Goal: Entertainment & Leisure: Consume media (video, audio)

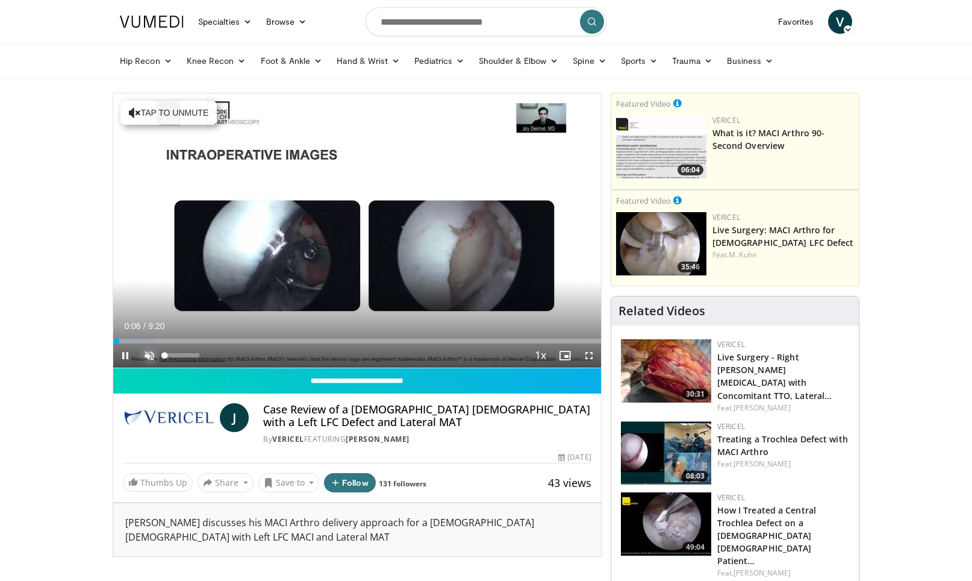
click at [154, 357] on span "Video Player" at bounding box center [149, 355] width 24 height 24
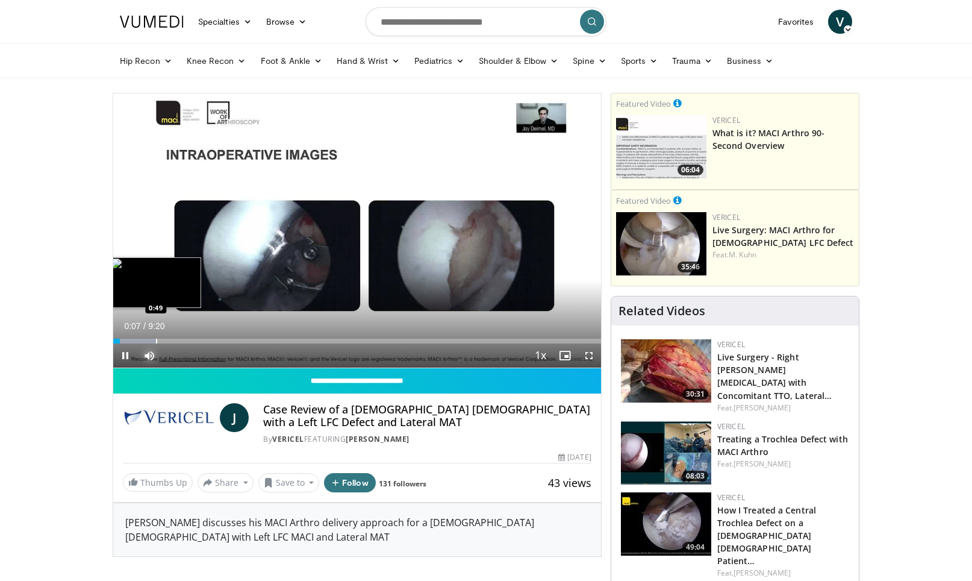
click at [124, 342] on div "Progress Bar" at bounding box center [134, 341] width 43 height 5
click at [130, 342] on div "Progress Bar" at bounding box center [130, 341] width 1 height 5
click at [588, 355] on span "Video Player" at bounding box center [589, 355] width 24 height 24
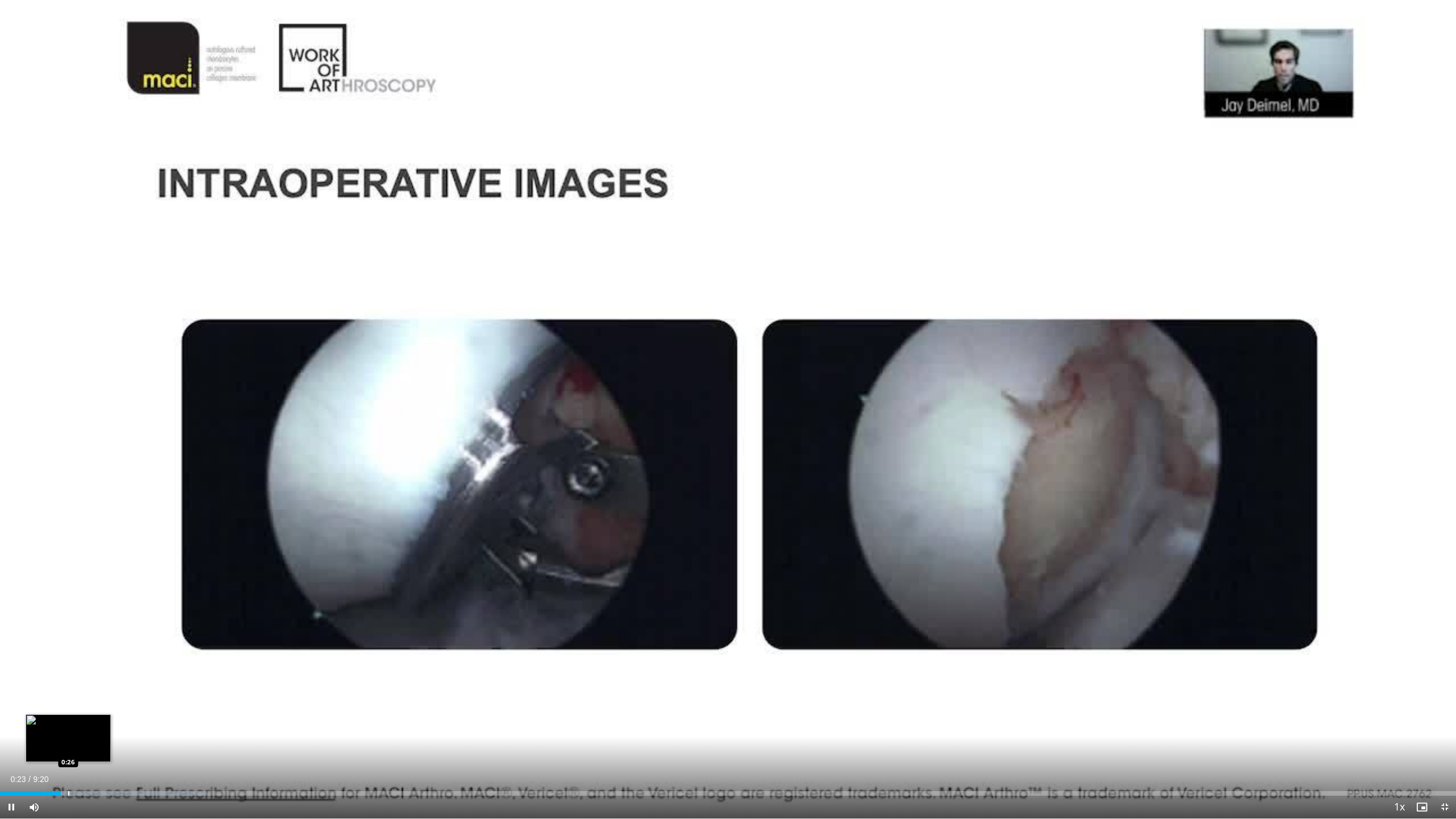
click at [68, 548] on div "Loaded : 14.16% 0:23 0:26" at bounding box center [728, 790] width 1456 height 10
click at [92, 548] on div "Loaded : 17.70% 0:35 0:35" at bounding box center [728, 790] width 1456 height 10
drag, startPoint x: 107, startPoint y: 791, endPoint x: 115, endPoint y: 791, distance: 8.0
click at [108, 548] on div "Loaded : 17.70% 0:41 0:41" at bounding box center [728, 790] width 1456 height 10
click at [128, 548] on div "Loaded : 17.70% 0:49 0:48" at bounding box center [728, 790] width 1456 height 10
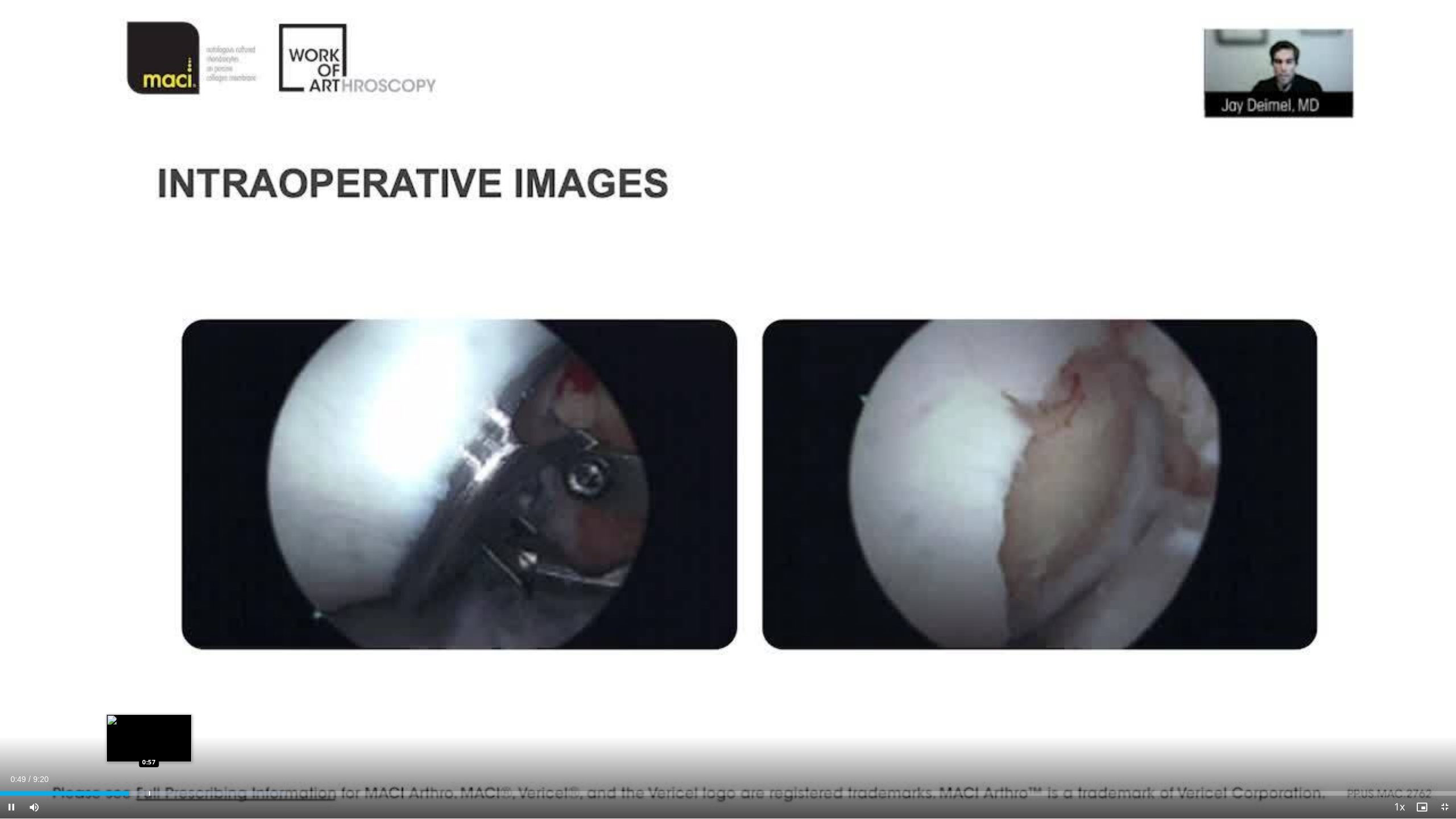
click at [149, 548] on div "Loaded : 19.64% 0:49 0:57" at bounding box center [728, 790] width 1456 height 10
drag, startPoint x: 168, startPoint y: 789, endPoint x: 187, endPoint y: 790, distance: 19.0
click at [170, 548] on div "Loaded : 21.24% 0:57 1:04" at bounding box center [728, 790] width 1456 height 10
drag, startPoint x: 199, startPoint y: 790, endPoint x: 210, endPoint y: 791, distance: 11.0
click at [200, 548] on div "Loaded : 21.24% 1:16 1:16" at bounding box center [728, 790] width 1456 height 10
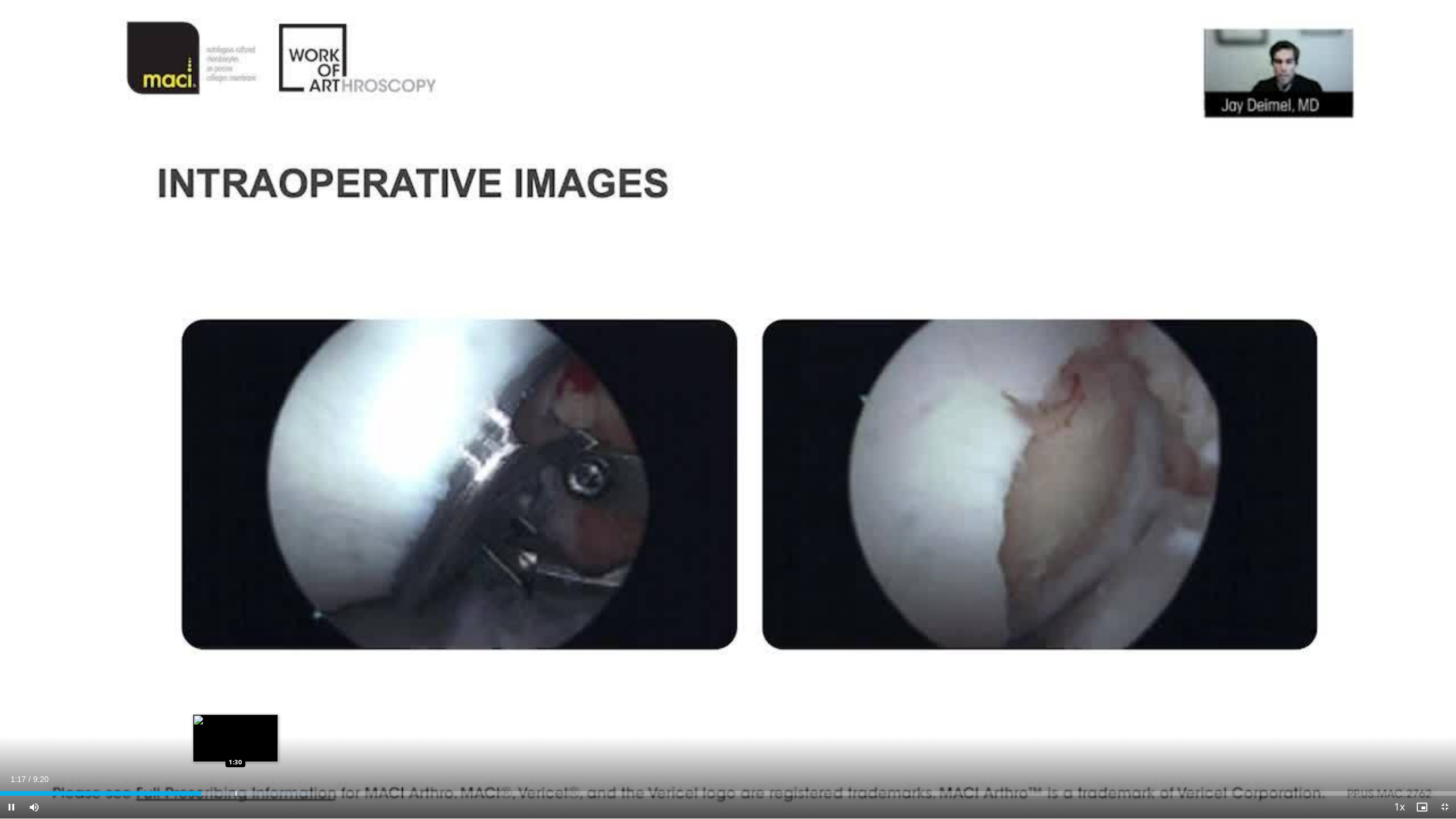
drag, startPoint x: 235, startPoint y: 792, endPoint x: 247, endPoint y: 793, distance: 12.0
click at [237, 548] on div "Loaded : 21.24% 1:17 1:30" at bounding box center [728, 793] width 1456 height 5
click at [262, 548] on div "Loaded : 28.32% 1:40 1:41" at bounding box center [728, 793] width 1456 height 5
click at [286, 548] on div "Progress Bar" at bounding box center [286, 793] width 1 height 5
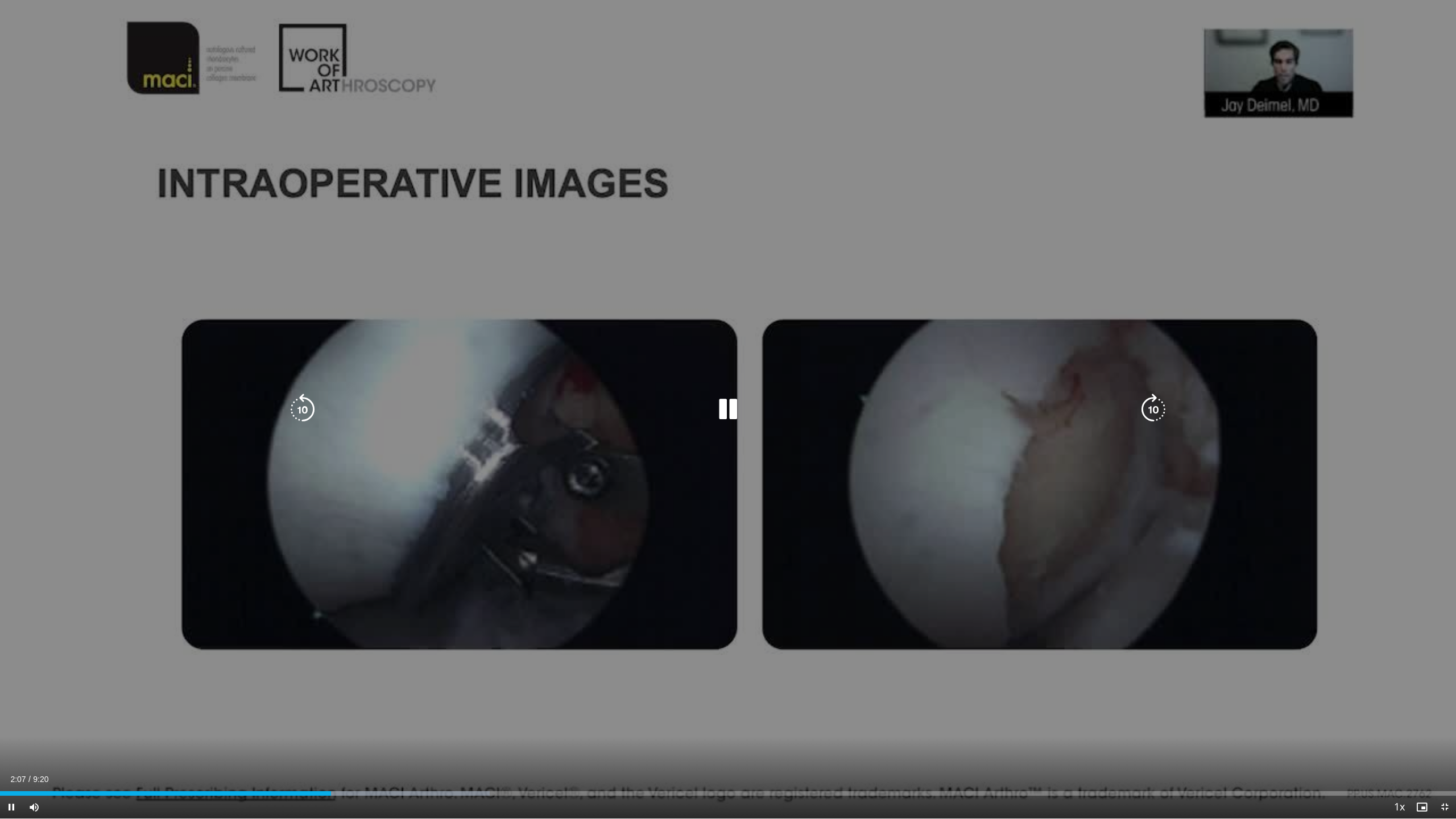
click at [0, 0] on div "Progress Bar" at bounding box center [0, 0] width 0 height 0
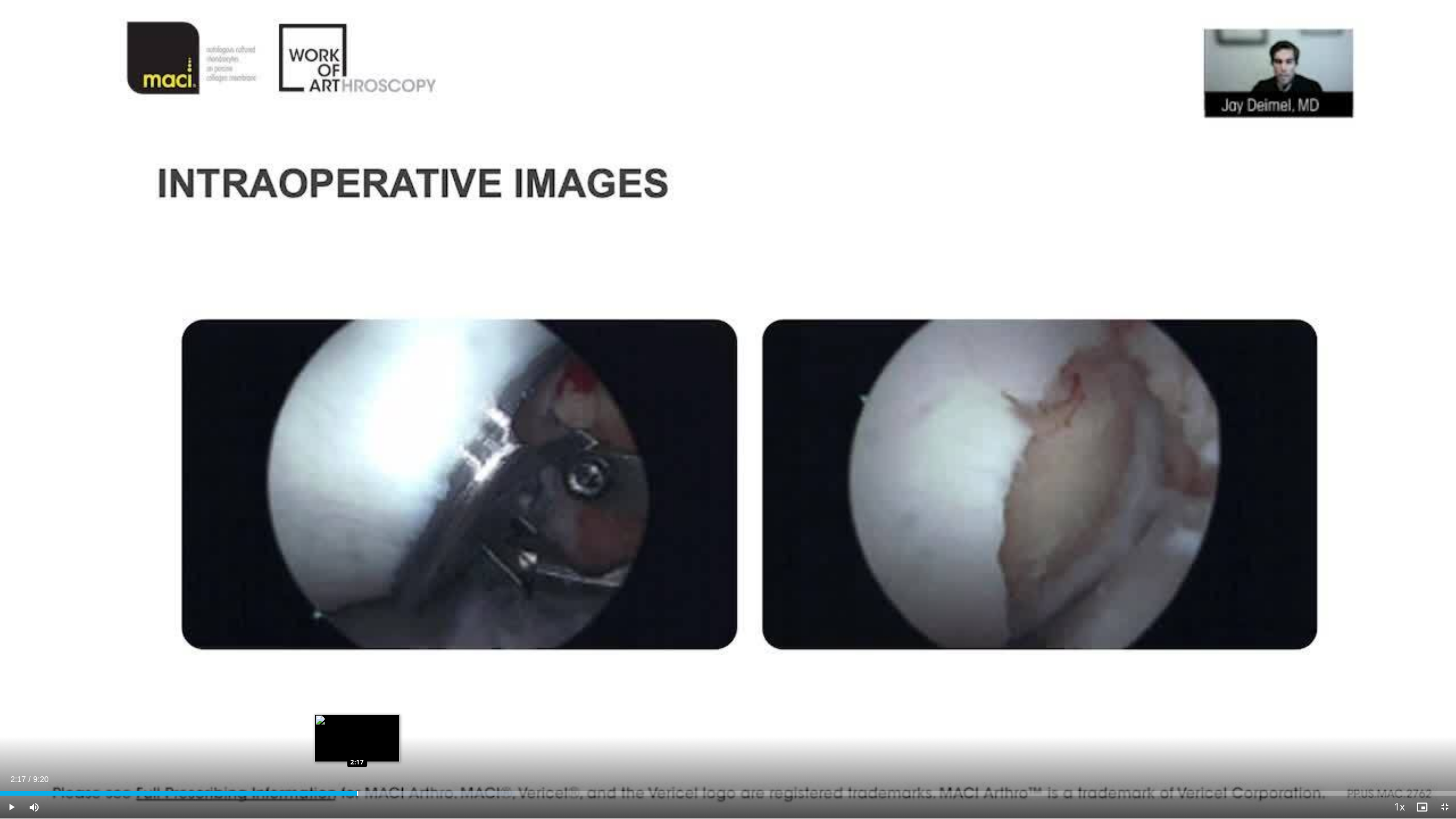
drag, startPoint x: 357, startPoint y: 792, endPoint x: 375, endPoint y: 792, distance: 18.0
click at [358, 548] on div "Loaded : 35.41% 2:17 2:17" at bounding box center [728, 793] width 1456 height 5
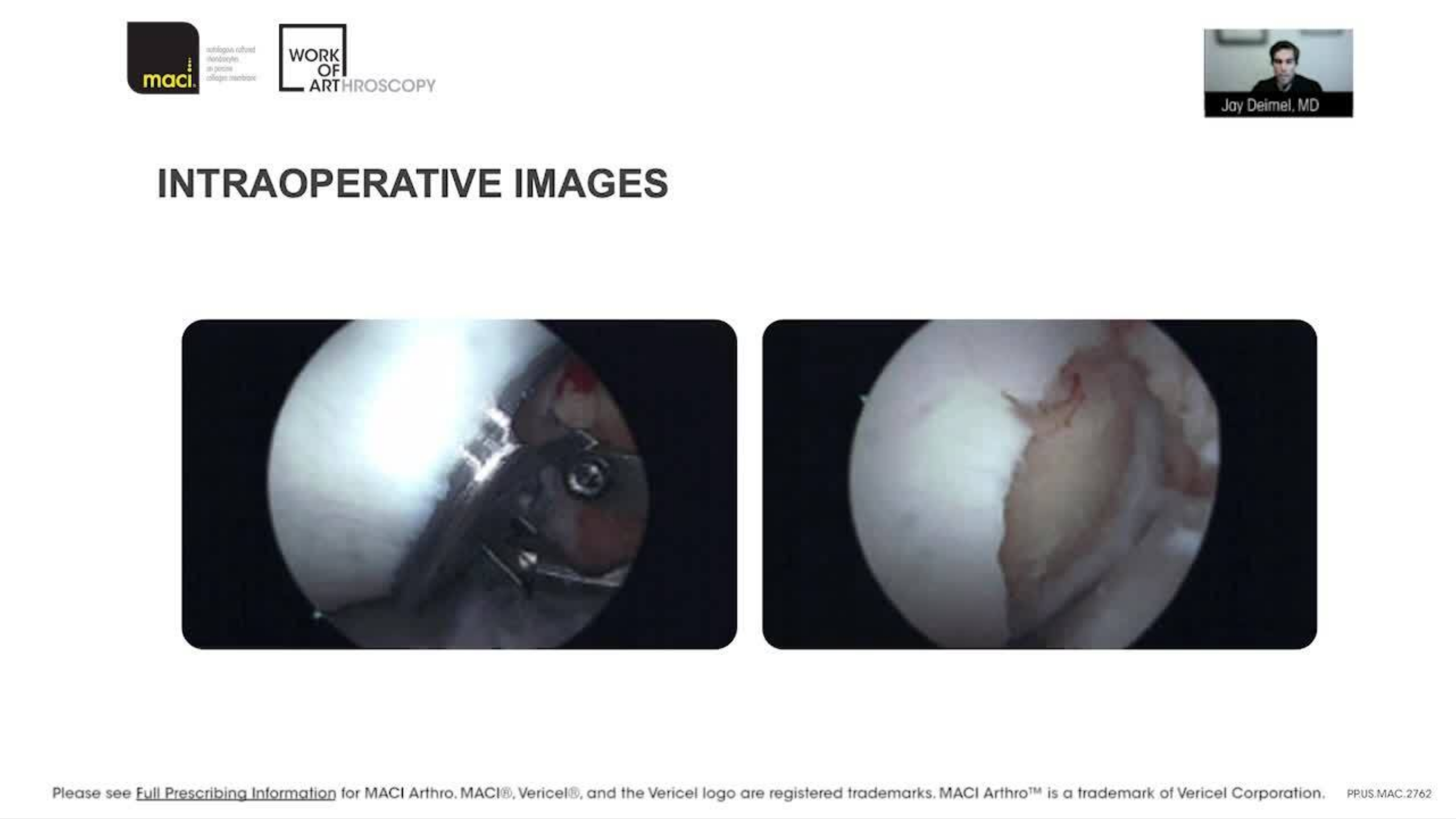
click at [393, 548] on div "10 seconds Tap to unmute" at bounding box center [728, 409] width 1456 height 819
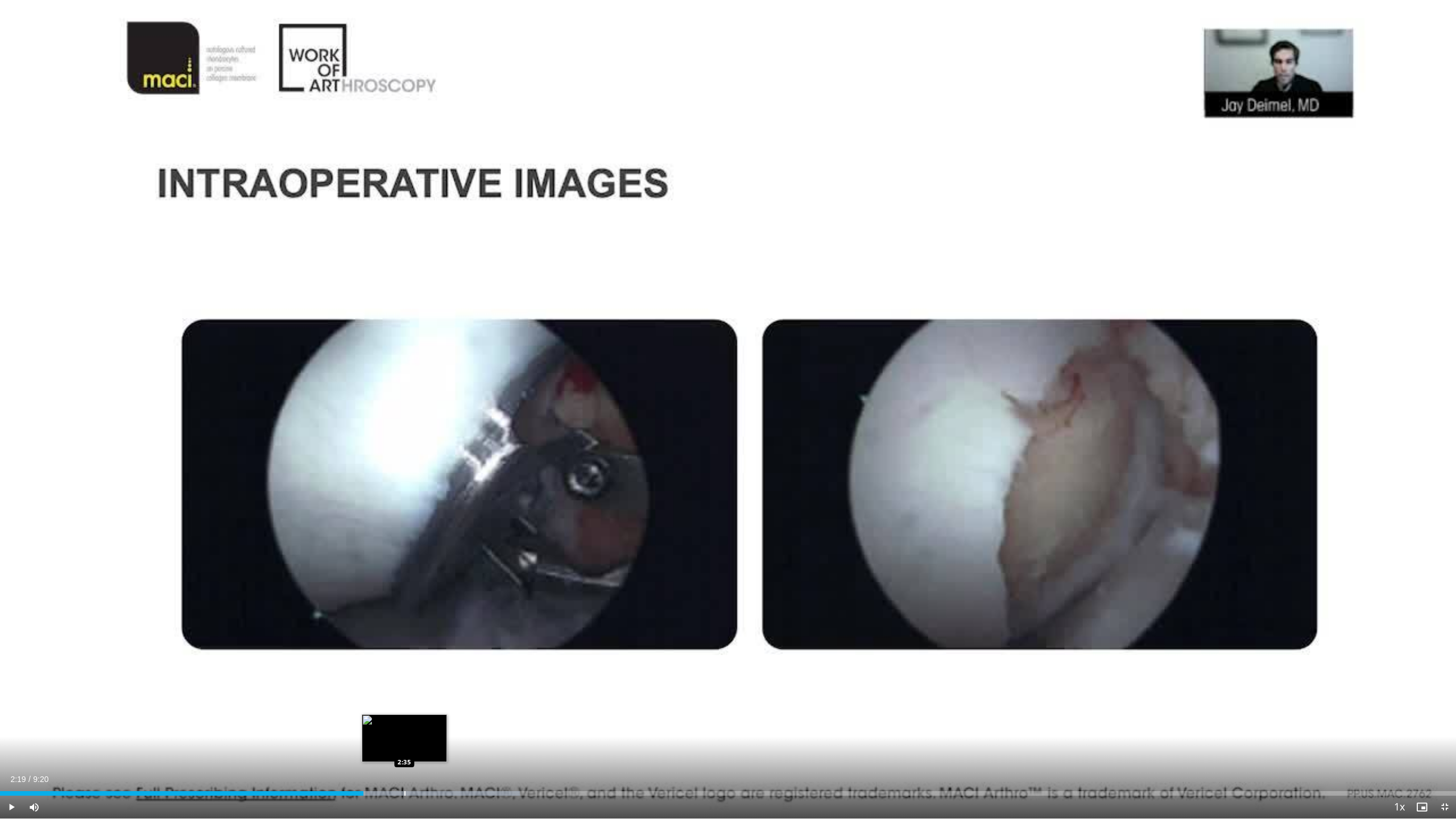
click at [405, 548] on div "Progress Bar" at bounding box center [404, 793] width 1 height 5
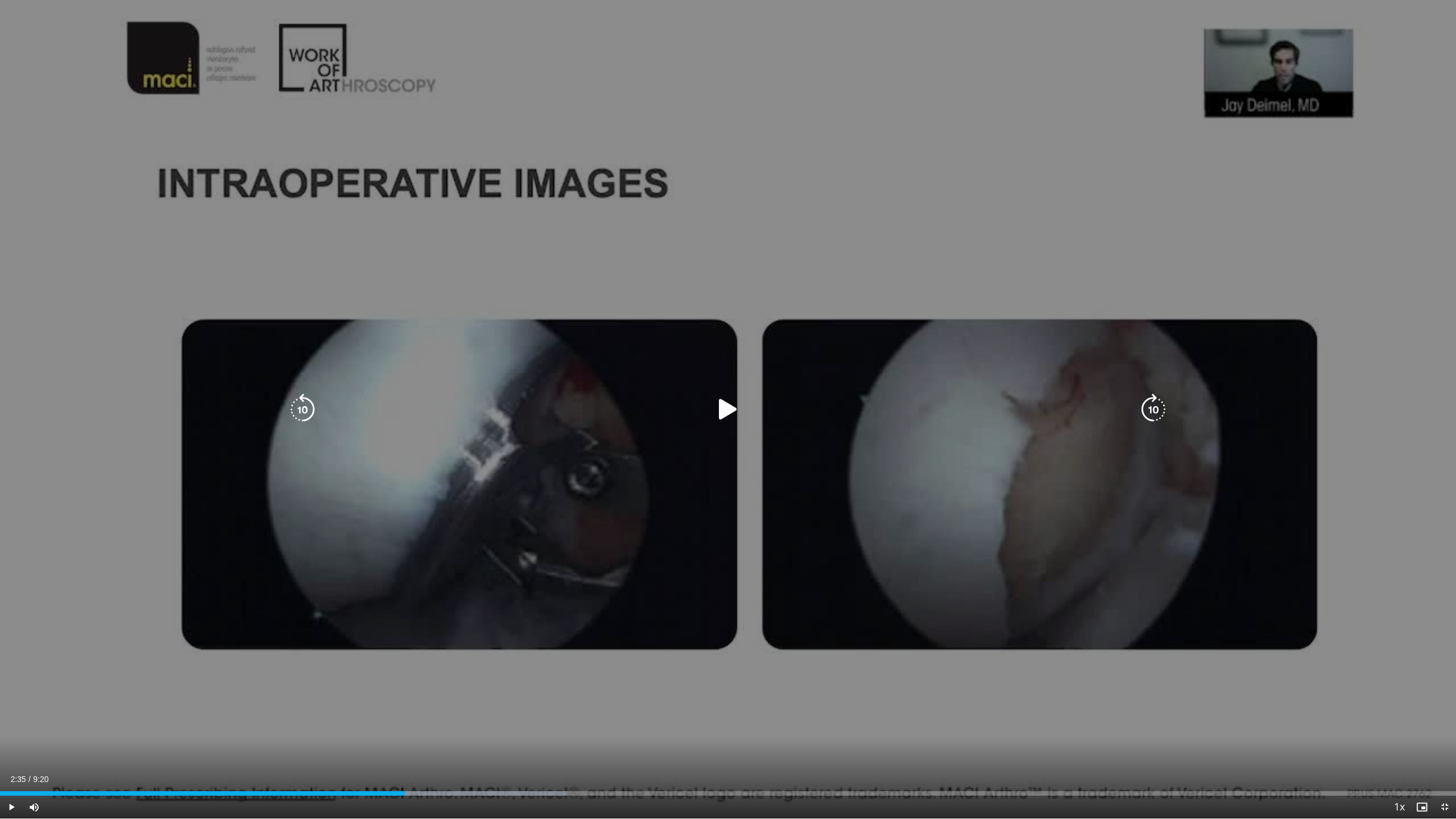
click at [267, 548] on div "10 seconds Tap to unmute" at bounding box center [728, 409] width 1456 height 819
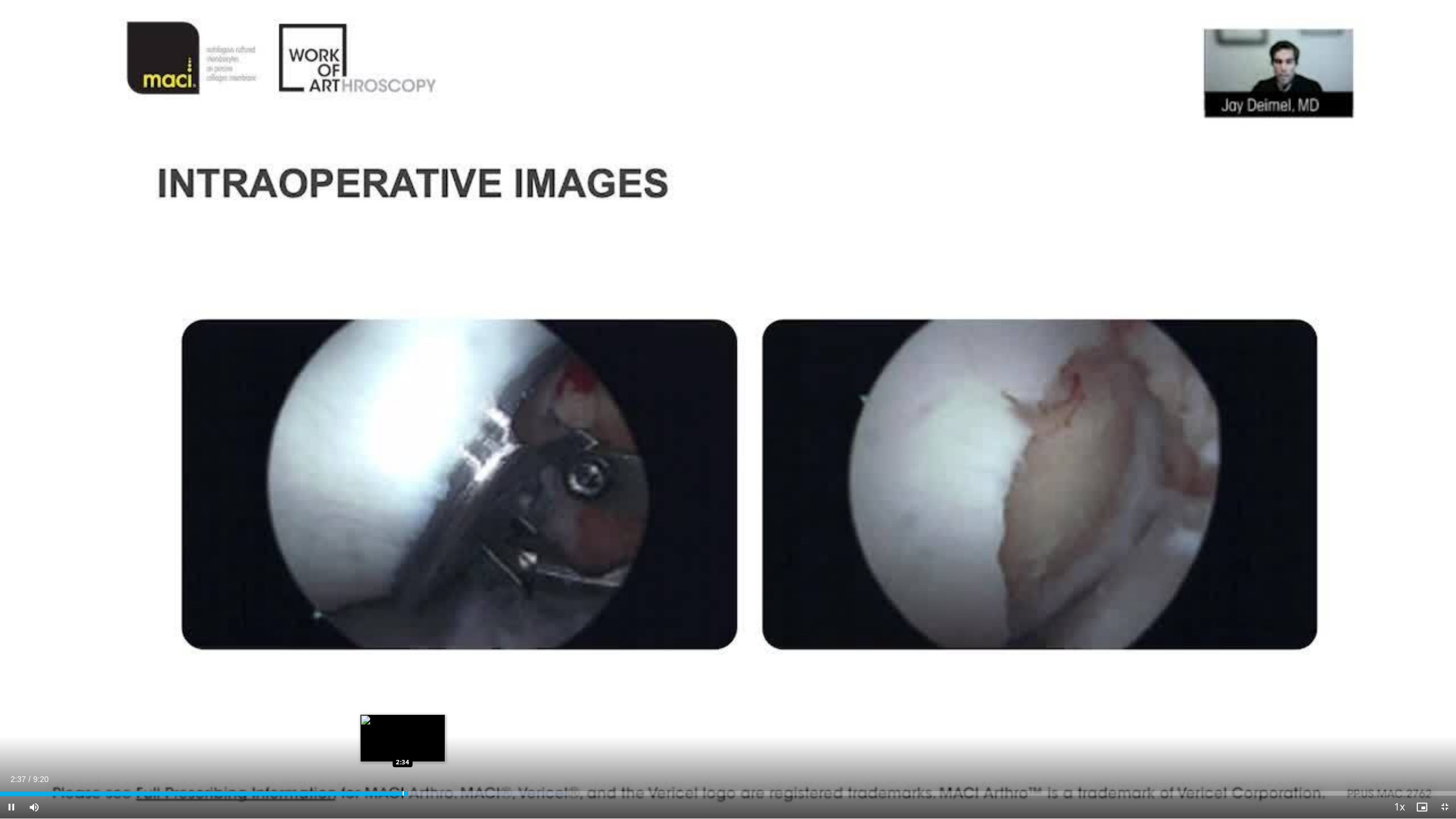
click at [432, 548] on div "Progress Bar" at bounding box center [448, 793] width 240 height 5
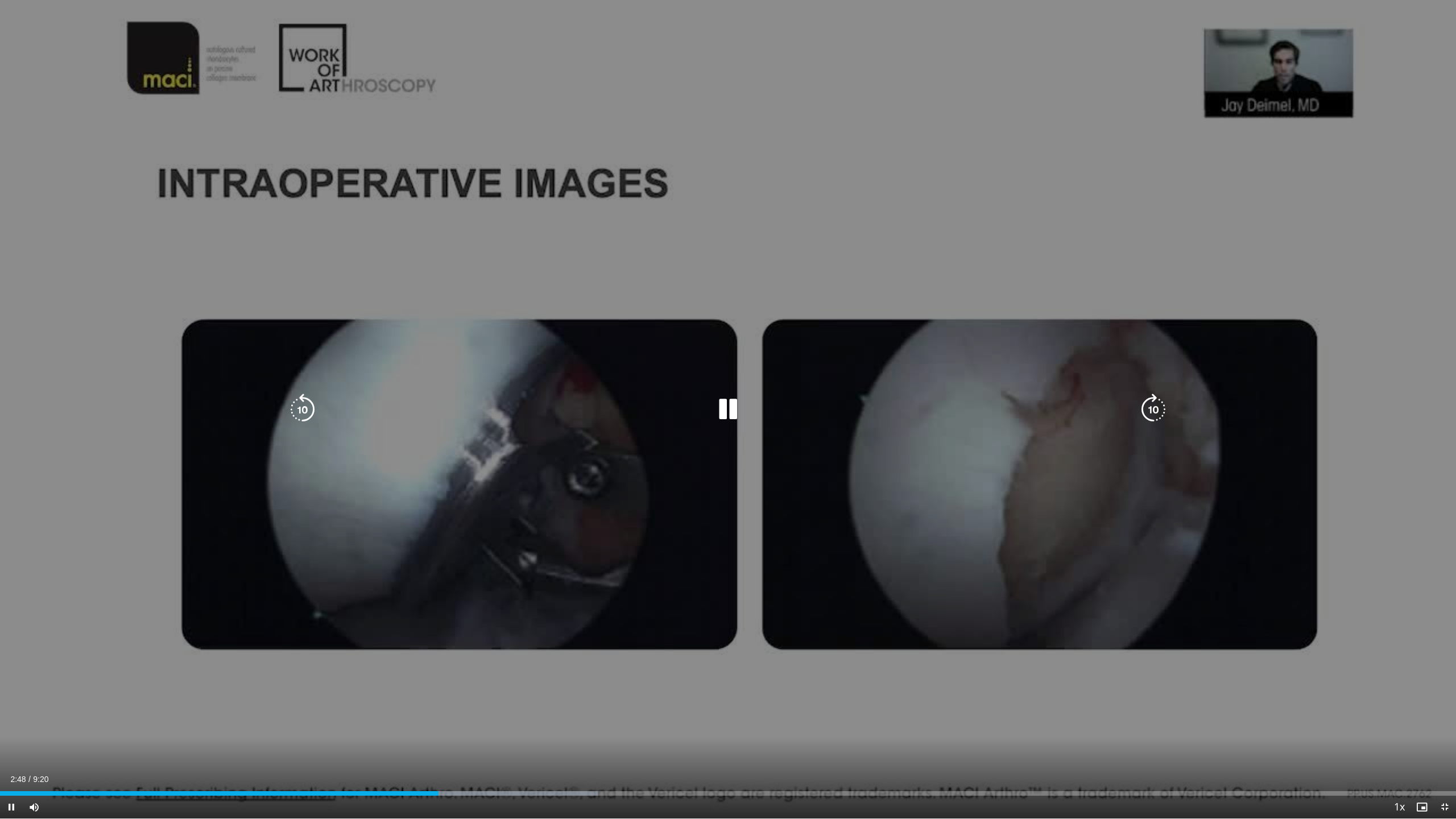
click at [462, 548] on div "Loaded : 41.06% 2:48 2:57" at bounding box center [728, 793] width 1456 height 5
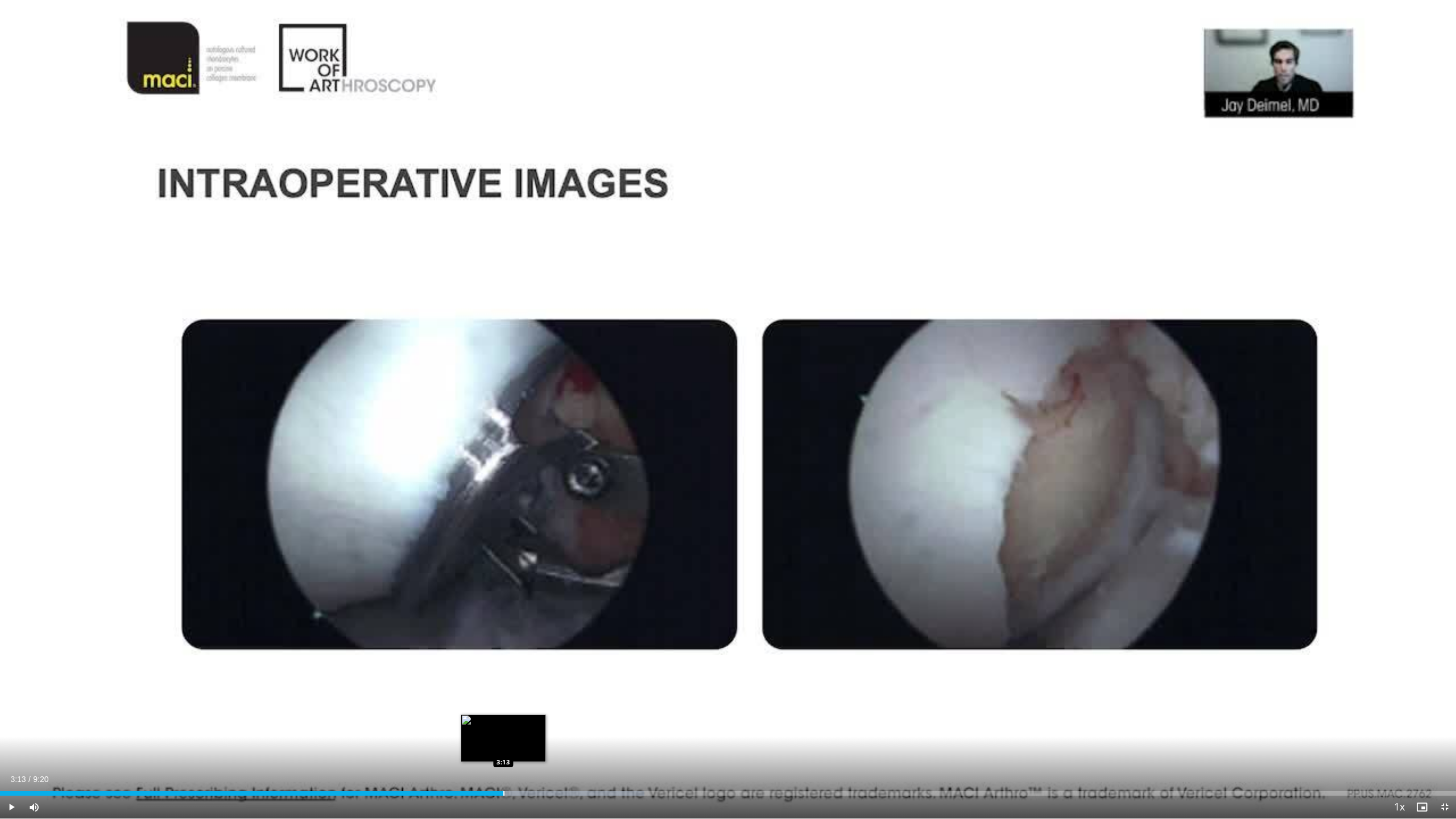
click at [503, 548] on div "Loaded : 44.26% 3:13 3:13" at bounding box center [728, 790] width 1456 height 10
drag, startPoint x: 550, startPoint y: 793, endPoint x: 556, endPoint y: 793, distance: 6.0
click at [551, 548] on div "Progress Bar" at bounding box center [549, 793] width 244 height 5
click at [573, 548] on div "Loaded : 49.58% 3:33 3:40" at bounding box center [728, 793] width 1456 height 5
click at [604, 548] on div "Progress Bar" at bounding box center [623, 793] width 248 height 5
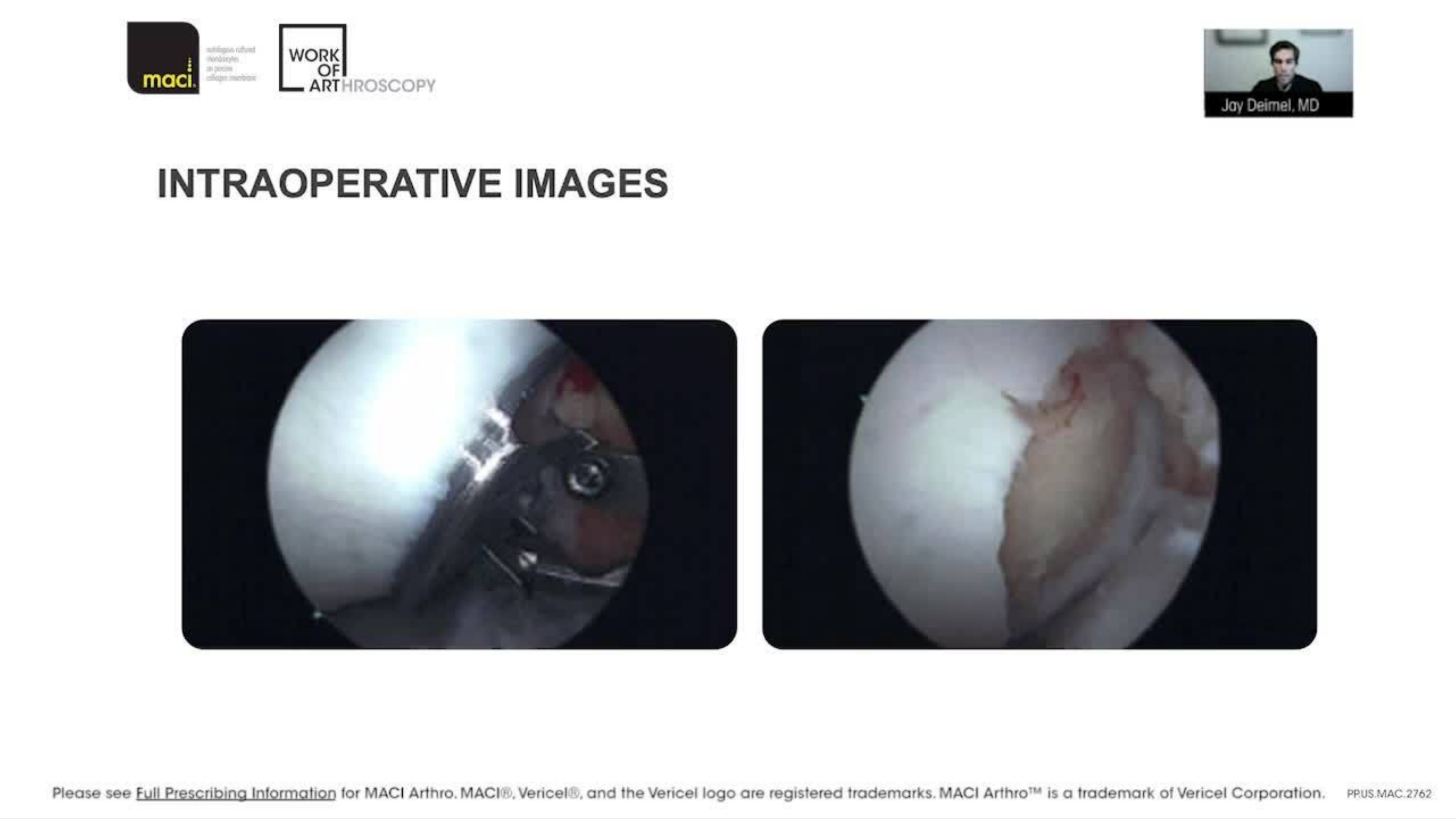
click at [635, 548] on div "10 seconds Tap to unmute" at bounding box center [728, 409] width 1456 height 819
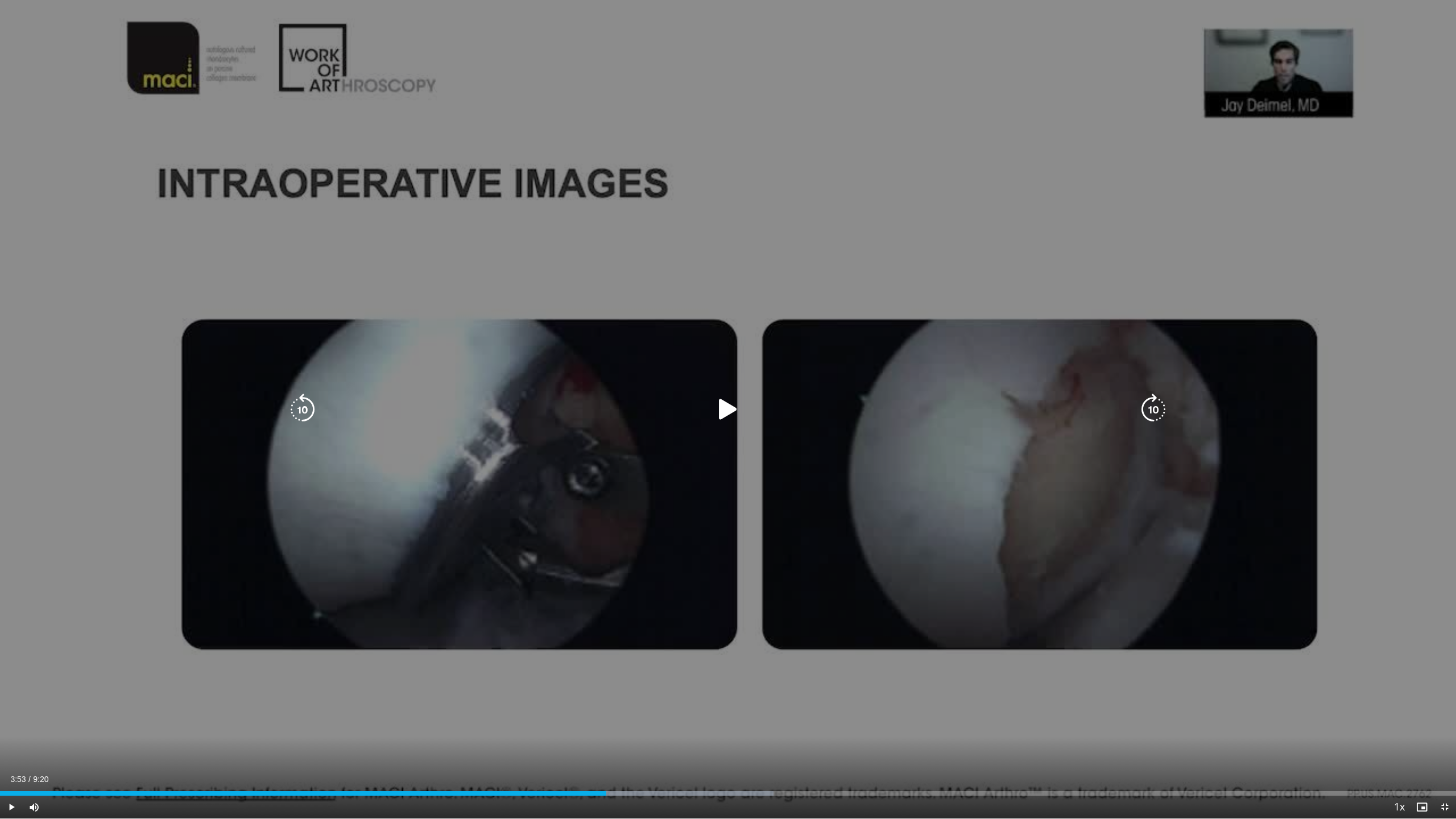
click at [648, 548] on div "10 seconds Tap to unmute" at bounding box center [728, 409] width 1456 height 819
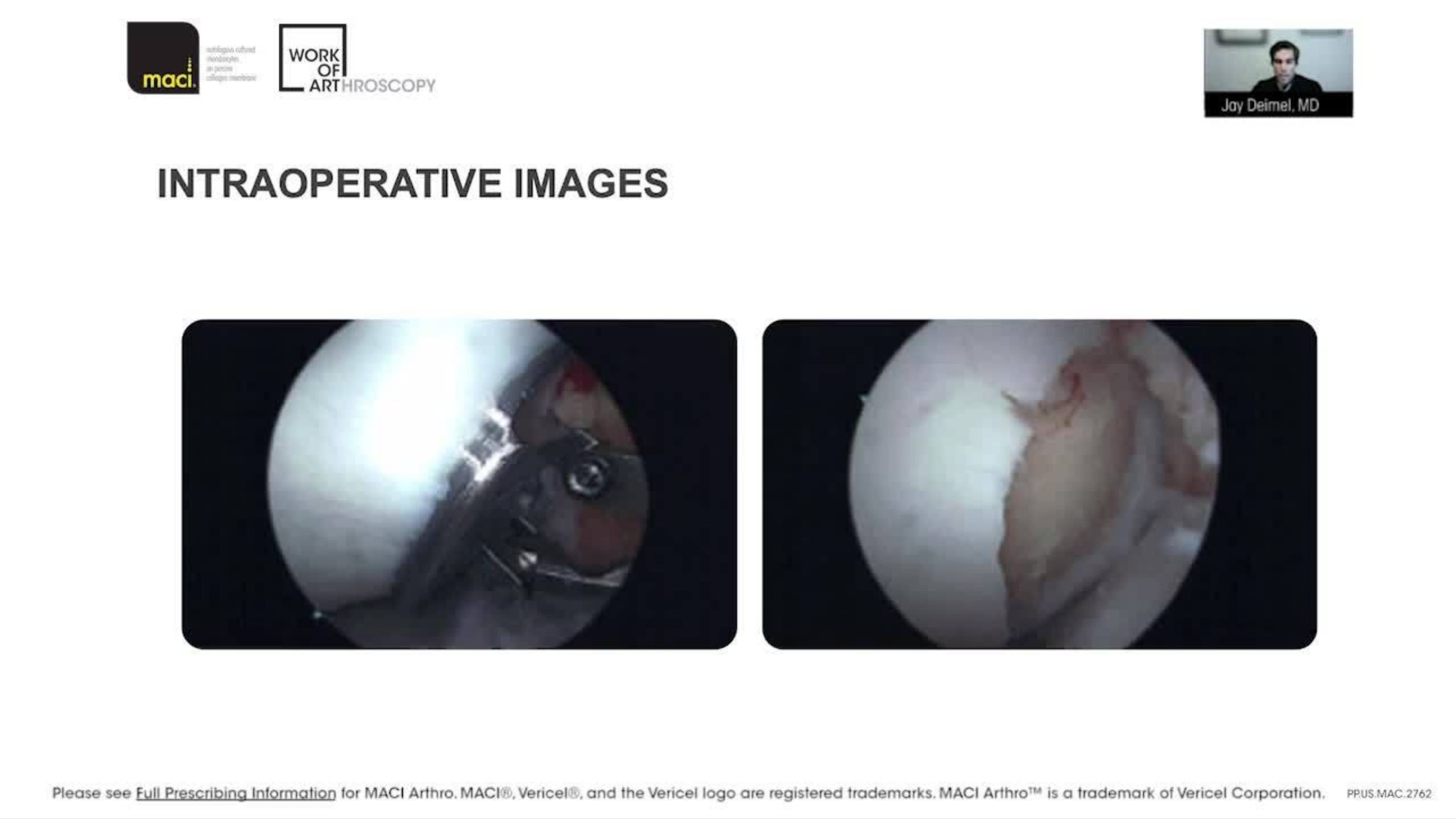
click at [633, 548] on video-js "**********" at bounding box center [728, 409] width 1456 height 819
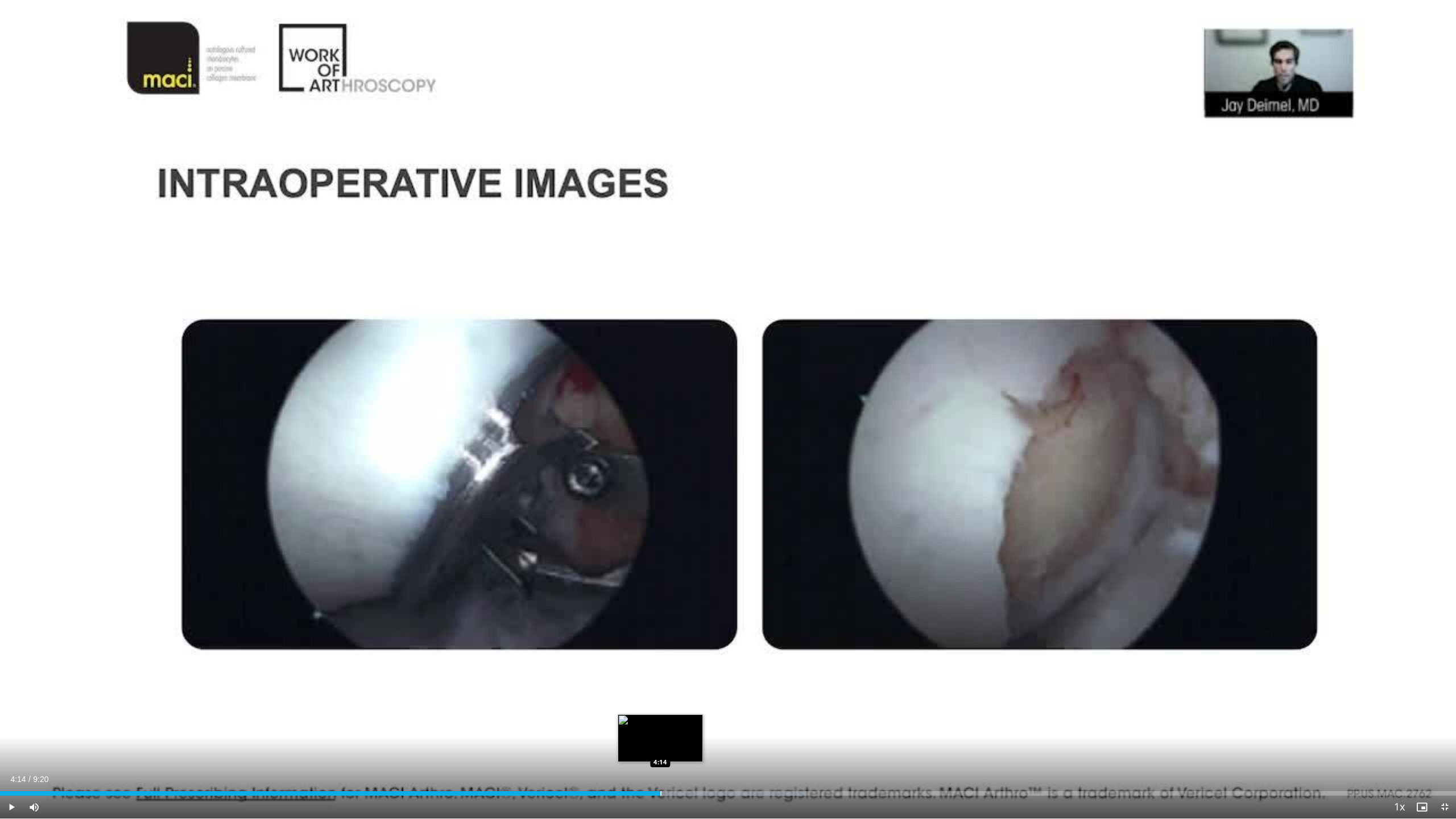
click at [661, 548] on div "Progress Bar" at bounding box center [660, 793] width 1 height 5
click at [687, 548] on div "Loaded : 56.66% 4:14 4:24" at bounding box center [728, 790] width 1456 height 10
click at [708, 548] on div "Loaded : 58.43% 4:24 4:31" at bounding box center [728, 790] width 1456 height 10
click at [778, 548] on div "Progress Bar" at bounding box center [777, 793] width 1 height 5
click at [798, 548] on div "Loaded : 64.27% 5:06 5:06" at bounding box center [728, 793] width 1456 height 5
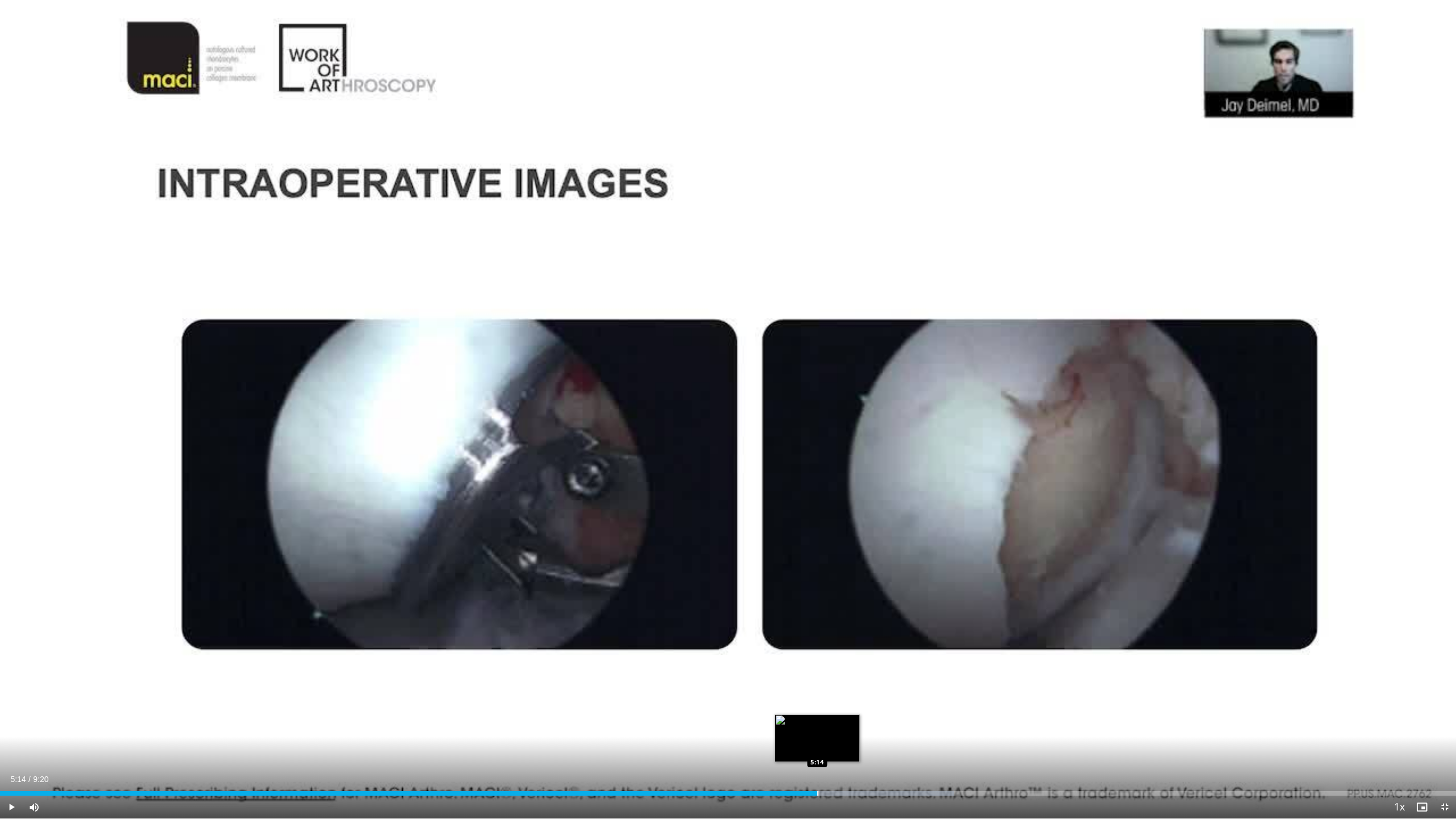
click at [819, 548] on div "Progress Bar" at bounding box center [838, 793] width 231 height 5
click at [838, 548] on div "Progress Bar" at bounding box center [838, 793] width 1 height 5
click at [863, 548] on div "Progress Bar" at bounding box center [863, 793] width 1 height 5
drag, startPoint x: 887, startPoint y: 793, endPoint x: 912, endPoint y: 796, distance: 25.2
click at [888, 548] on div "Loaded : 69.06% 5:40 5:41" at bounding box center [728, 793] width 1456 height 5
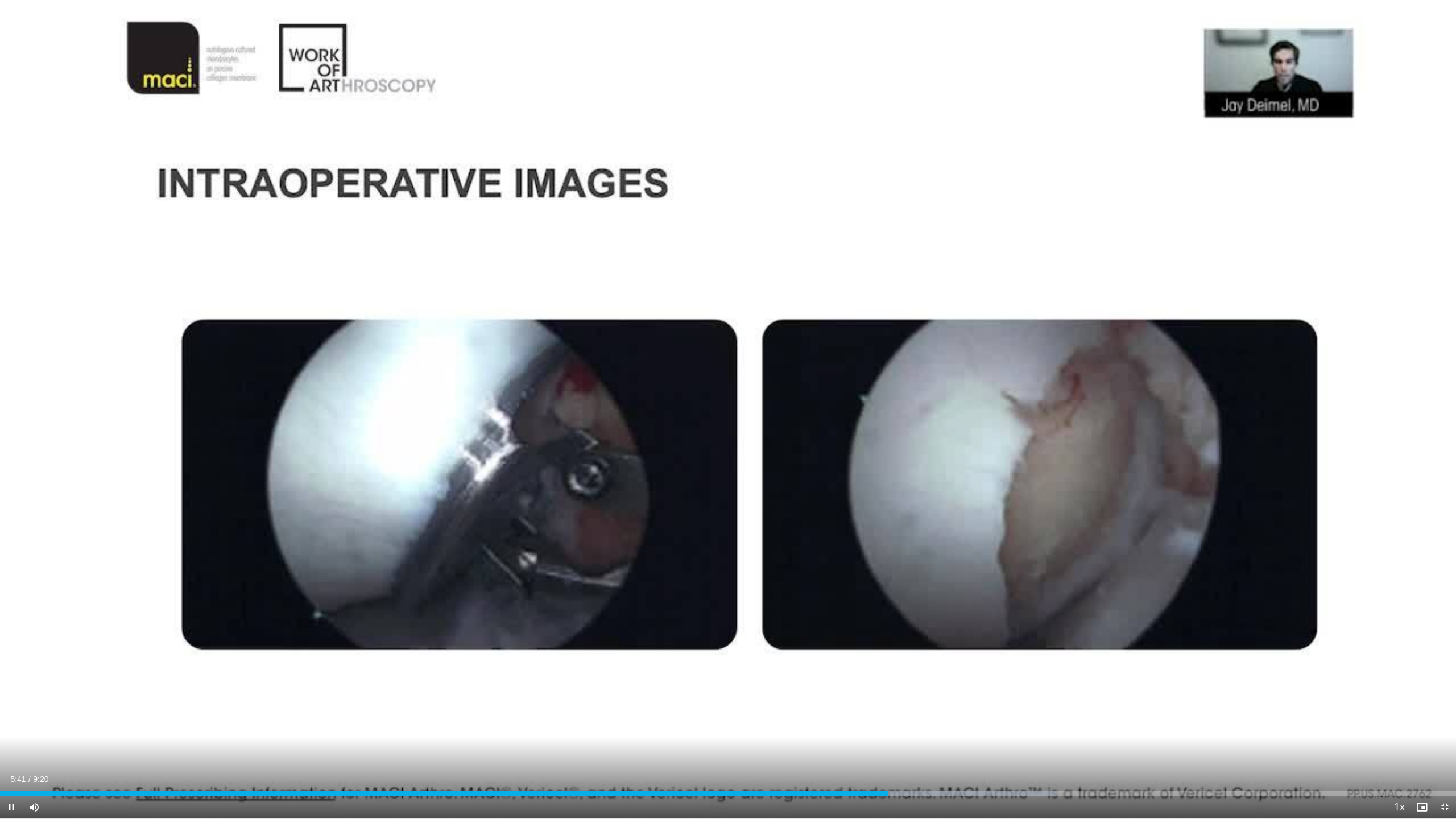
click at [918, 548] on div "Current Time 5:41 / Duration 9:20 Pause Skip Backward Skip Forward Mute Loaded …" at bounding box center [728, 808] width 1456 height 23
click at [918, 548] on div "Progress Bar" at bounding box center [952, 793] width 1 height 5
click at [918, 548] on div "Progress Bar" at bounding box center [993, 793] width 229 height 5
